Goal: Task Accomplishment & Management: Use online tool/utility

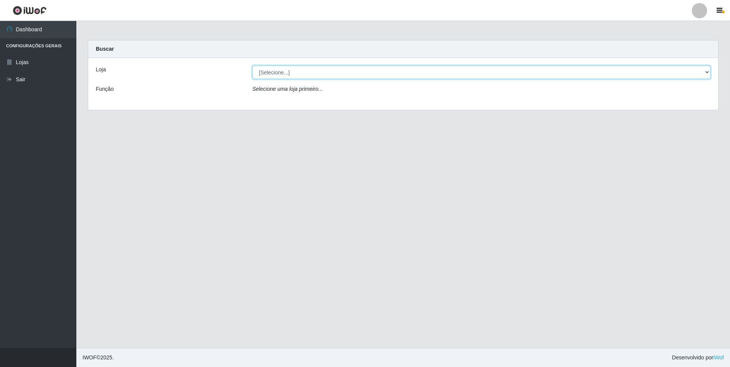
click at [326, 73] on select "[Selecione...] Atacado Vem - [STREET_ADDRESS]" at bounding box center [481, 72] width 458 height 13
select select "461"
click at [252, 66] on select "[Selecione...] Atacado Vem - [STREET_ADDRESS]" at bounding box center [481, 72] width 458 height 13
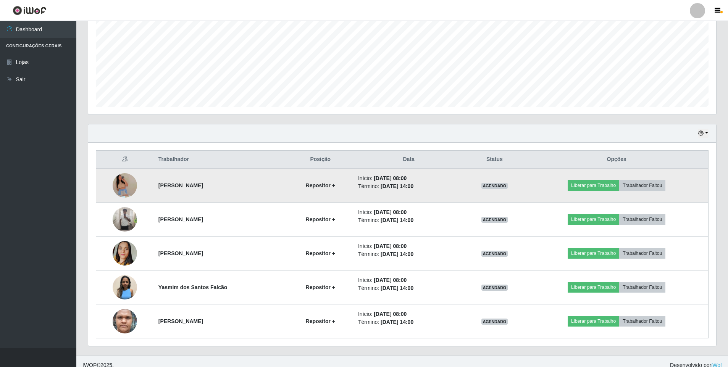
scroll to position [174, 0]
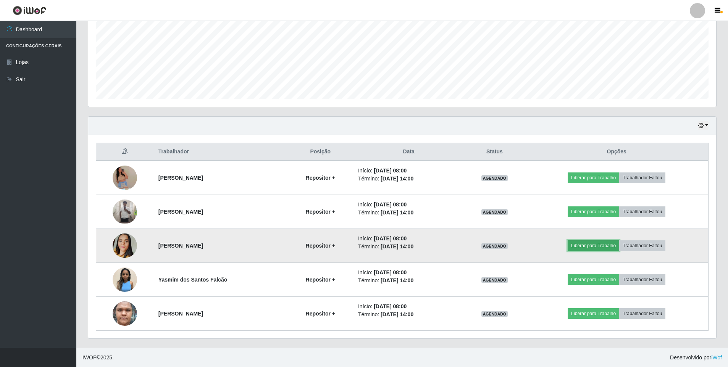
click at [585, 244] on button "Liberar para Trabalho" at bounding box center [594, 246] width 52 height 11
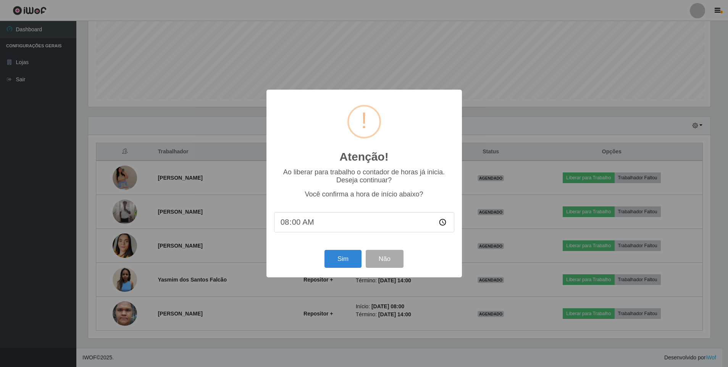
scroll to position [158, 624]
click at [345, 265] on button "Sim" at bounding box center [343, 259] width 37 height 18
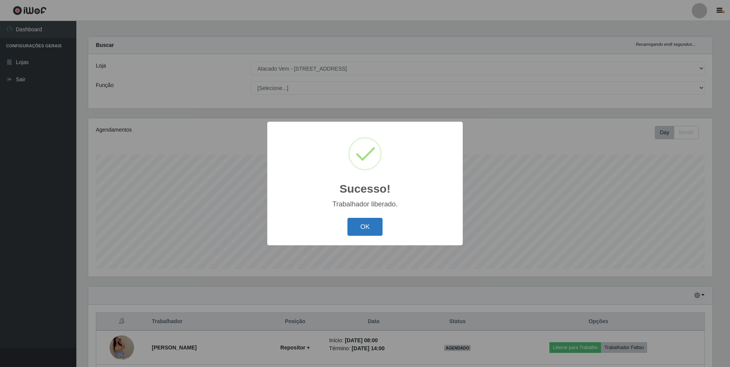
click at [369, 230] on button "OK" at bounding box center [365, 227] width 36 height 18
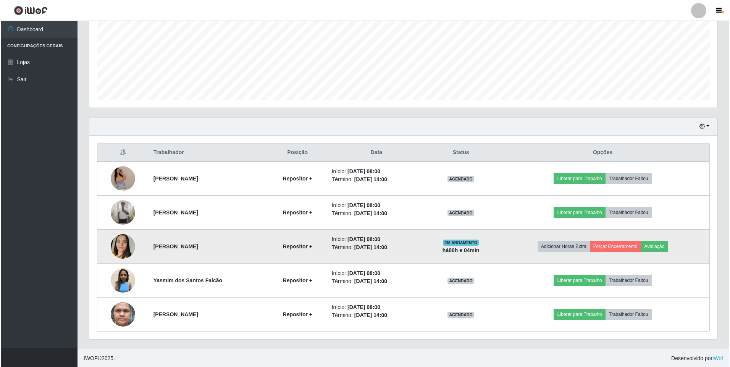
scroll to position [174, 0]
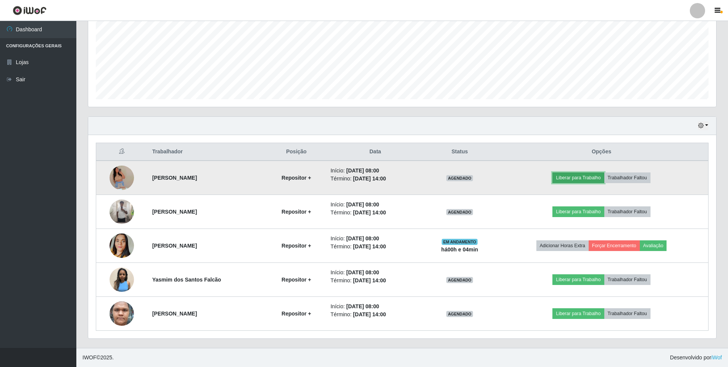
click at [578, 177] on button "Liberar para Trabalho" at bounding box center [579, 178] width 52 height 11
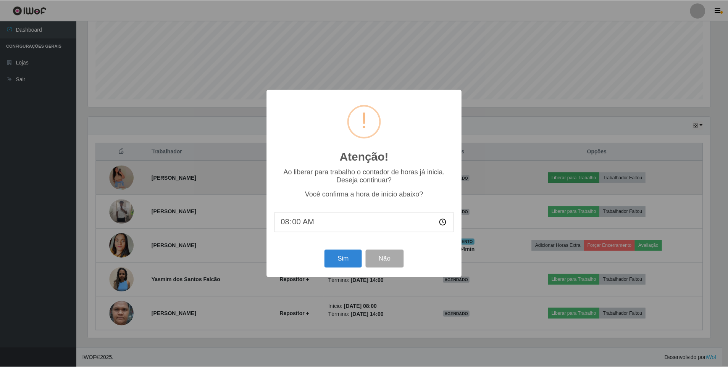
scroll to position [158, 624]
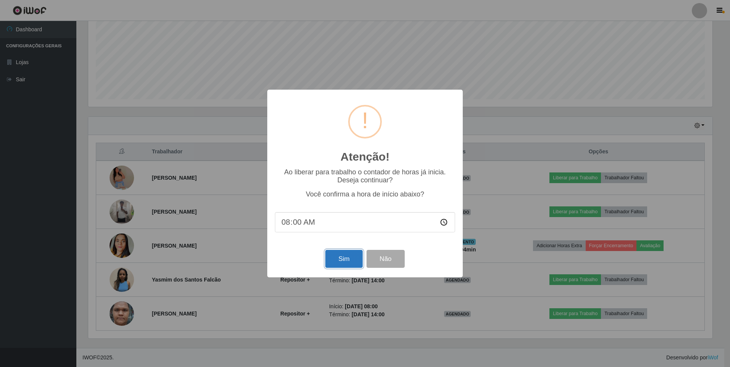
click at [346, 261] on button "Sim" at bounding box center [343, 259] width 37 height 18
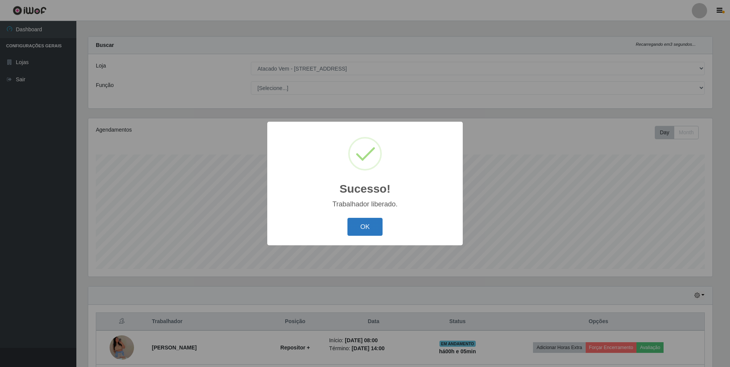
click at [362, 228] on button "OK" at bounding box center [365, 227] width 36 height 18
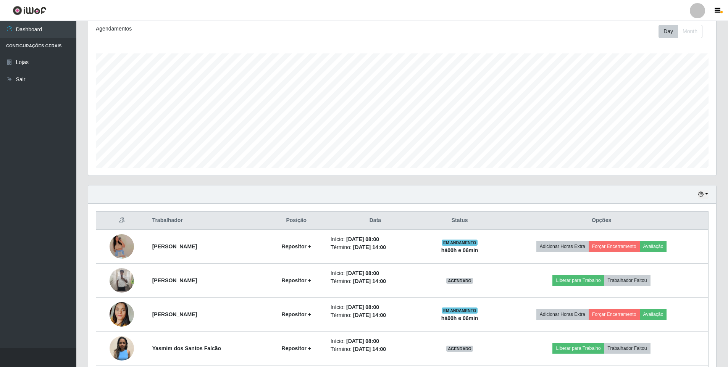
scroll to position [174, 0]
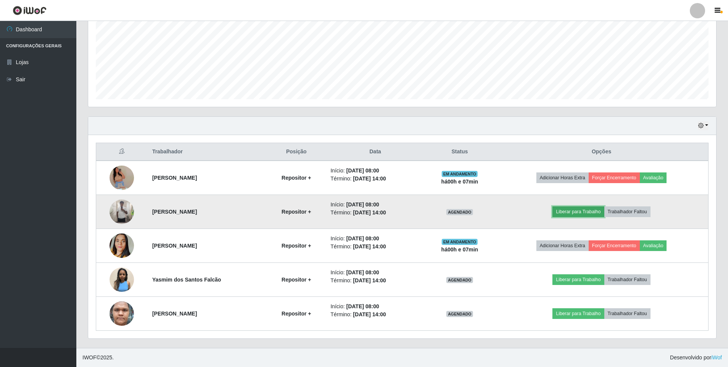
click at [590, 213] on button "Liberar para Trabalho" at bounding box center [579, 212] width 52 height 11
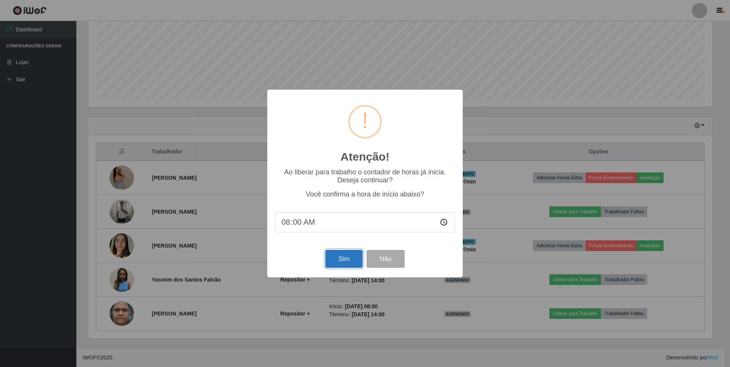
click at [338, 265] on button "Sim" at bounding box center [343, 259] width 37 height 18
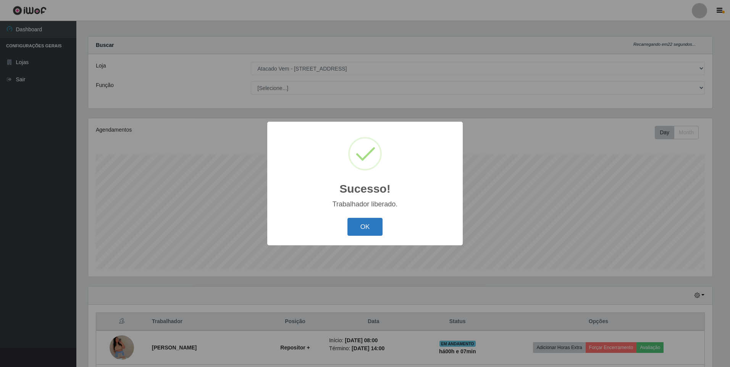
click at [361, 226] on button "OK" at bounding box center [365, 227] width 36 height 18
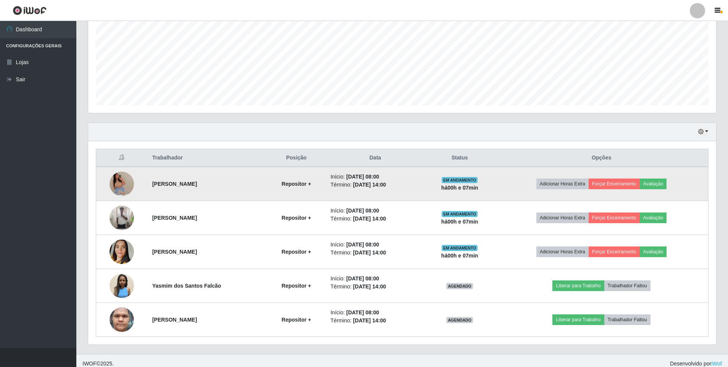
scroll to position [174, 0]
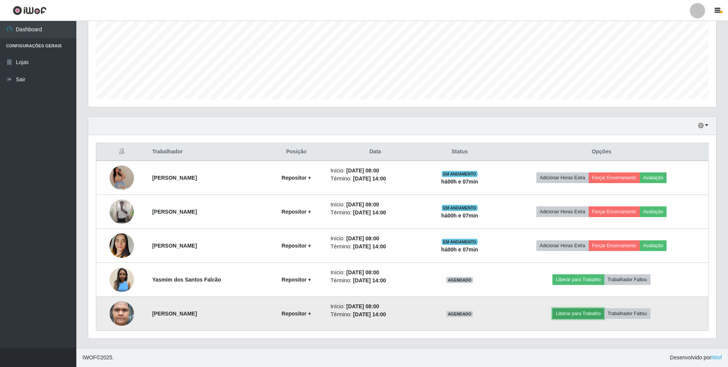
click at [589, 310] on button "Liberar para Trabalho" at bounding box center [579, 314] width 52 height 11
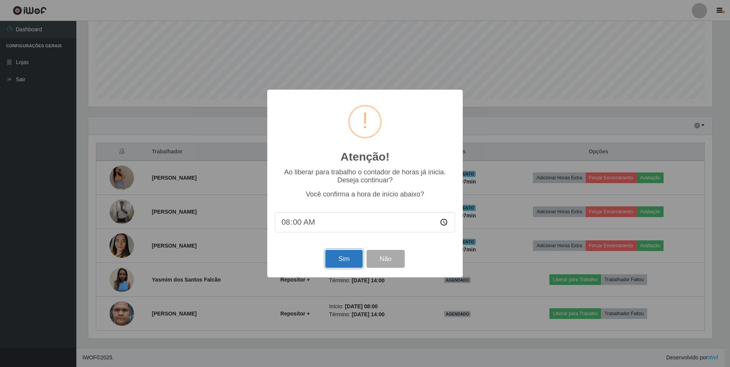
click at [342, 259] on button "Sim" at bounding box center [343, 259] width 37 height 18
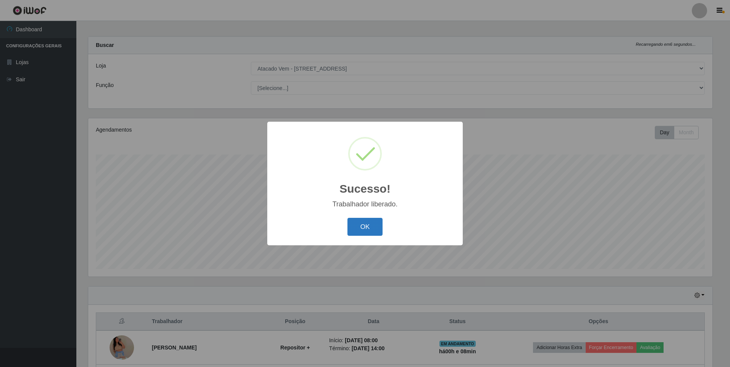
click at [370, 228] on button "OK" at bounding box center [365, 227] width 36 height 18
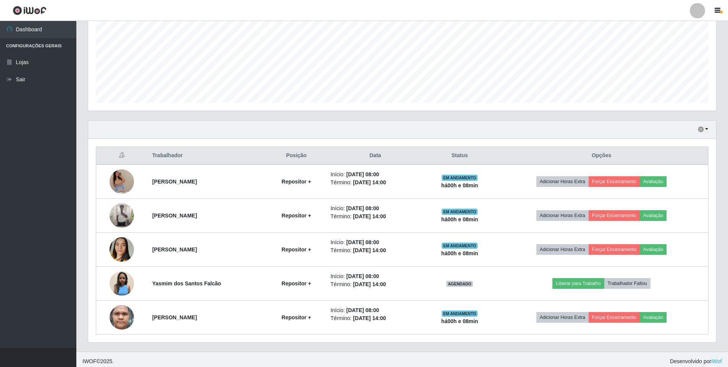
scroll to position [174, 0]
